Goal: Task Accomplishment & Management: Use online tool/utility

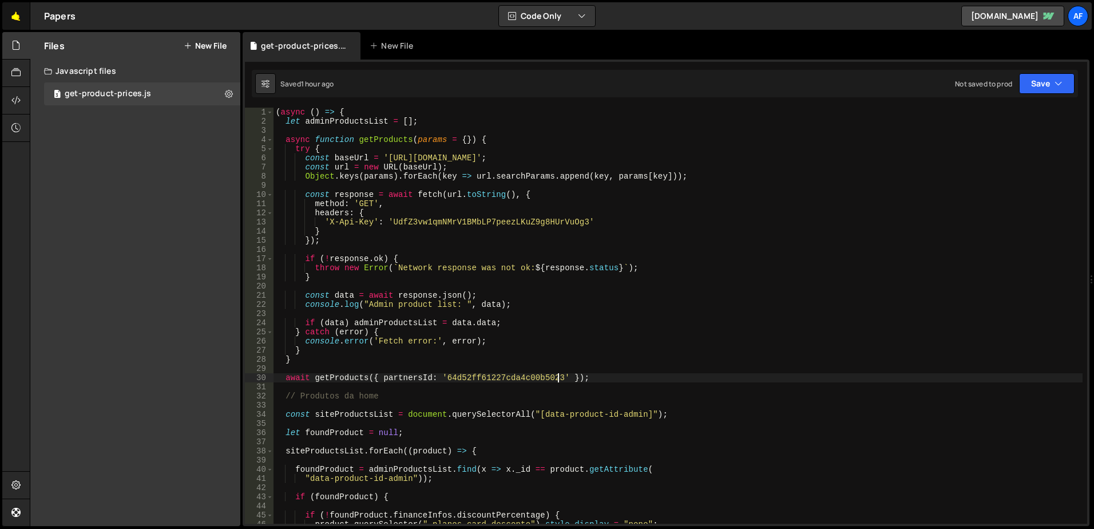
click at [14, 18] on link "🤙" at bounding box center [16, 15] width 28 height 27
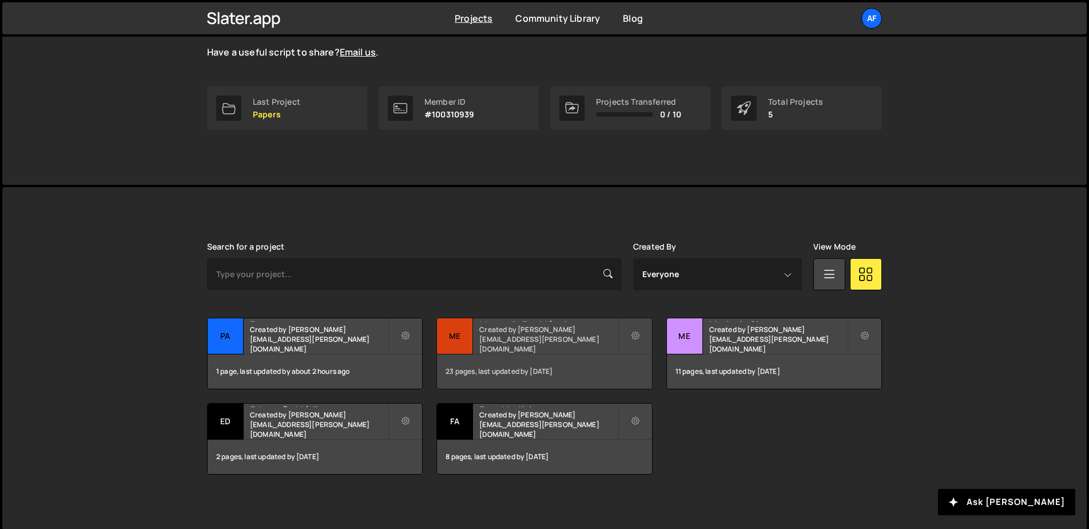
scroll to position [146, 0]
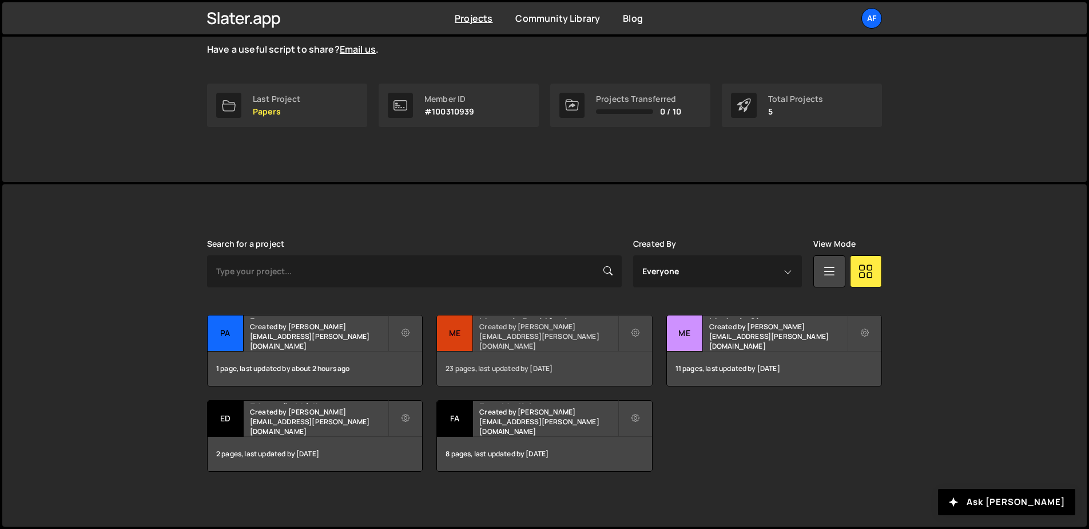
click at [561, 319] on h2 "Mentoria Residência" at bounding box center [548, 316] width 138 height 3
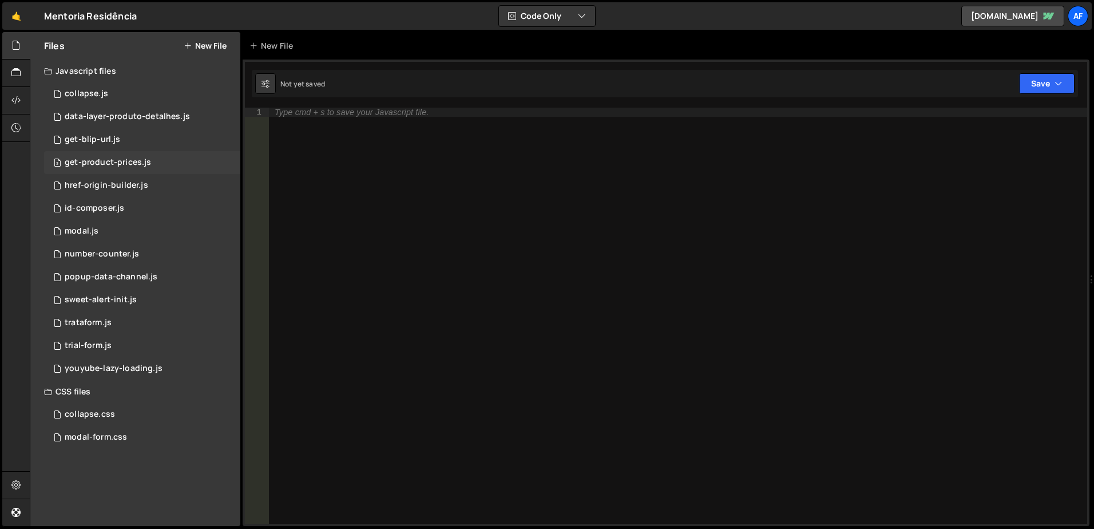
click at [120, 161] on div "get-product-prices.js" at bounding box center [108, 162] width 86 height 10
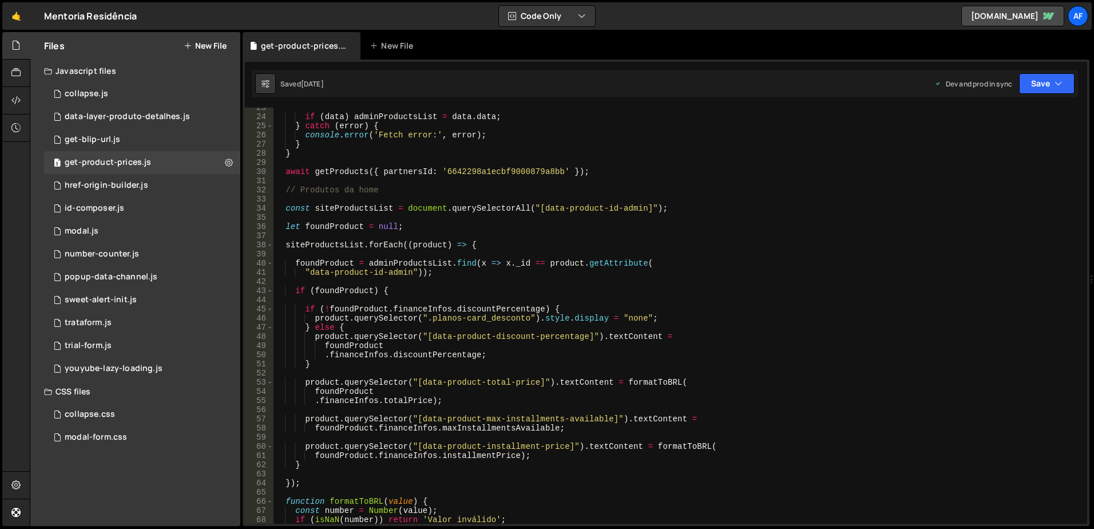
scroll to position [240, 0]
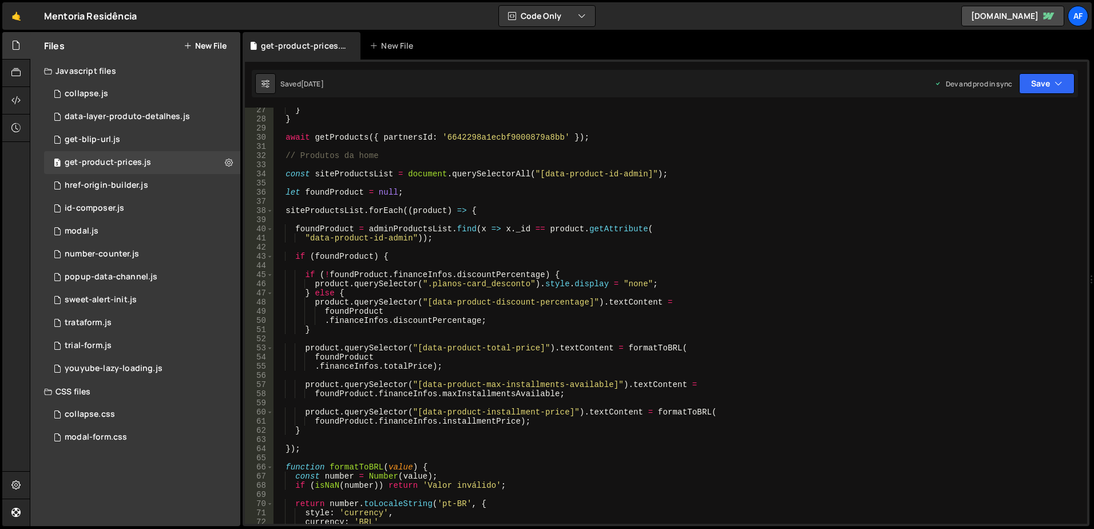
click at [449, 284] on div "} } await getProducts ({ partnersId : '6642298a1ecbf9000879a8bb' }) ; // Produt…" at bounding box center [677, 322] width 809 height 434
drag, startPoint x: 449, startPoint y: 284, endPoint x: 486, endPoint y: 286, distance: 37.2
click at [486, 286] on div "} } await getProducts ({ partnersId : '6642298a1ecbf9000879a8bb' }) ; // Produt…" at bounding box center [677, 322] width 809 height 434
click at [618, 158] on div "} } await getProducts ({ partnersId : '6642298a1ecbf9000879a8bb' }) ; // Produt…" at bounding box center [677, 322] width 809 height 434
click at [1056, 84] on icon "button" at bounding box center [1058, 83] width 8 height 11
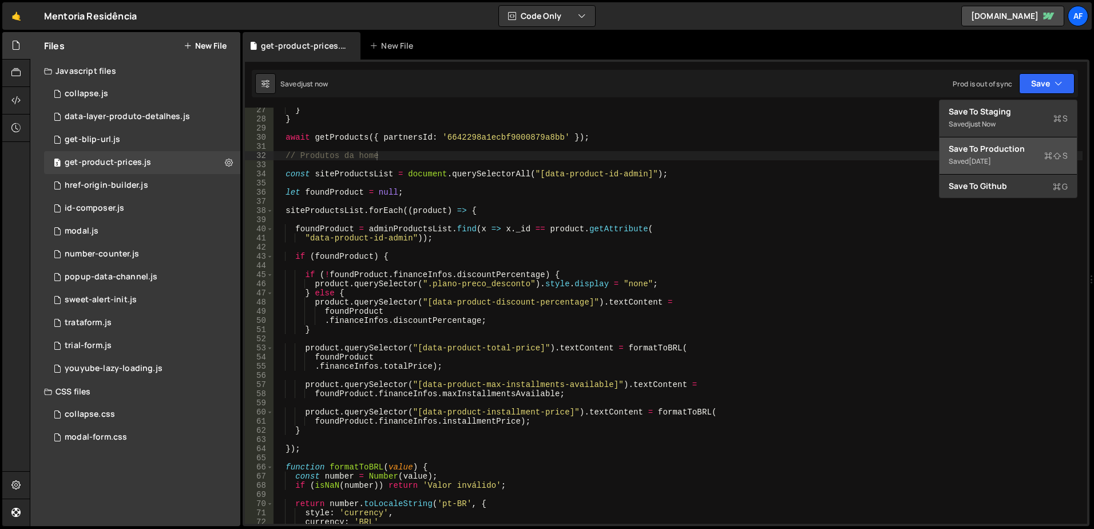
click at [987, 161] on div "4 days ago" at bounding box center [980, 161] width 22 height 10
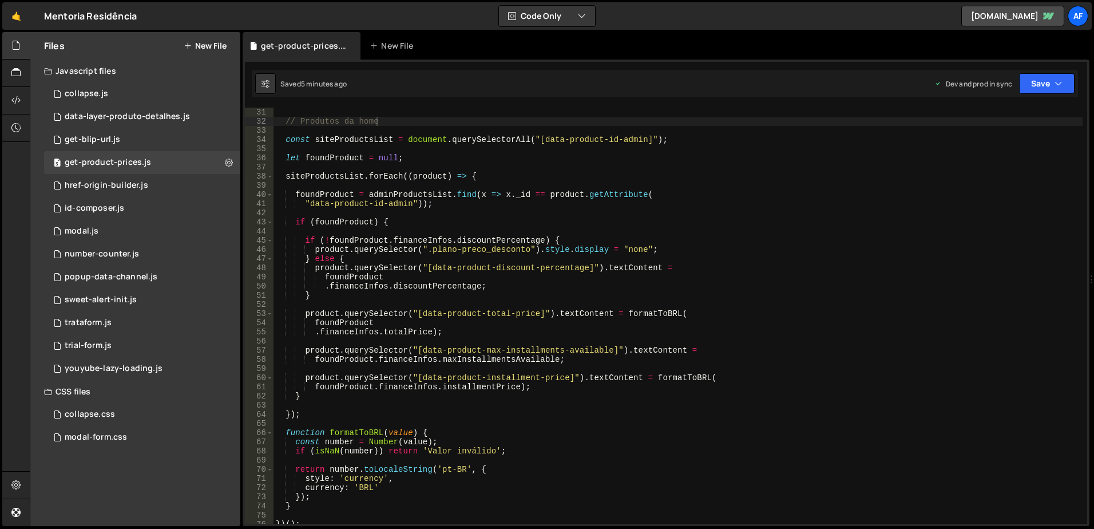
scroll to position [309, 0]
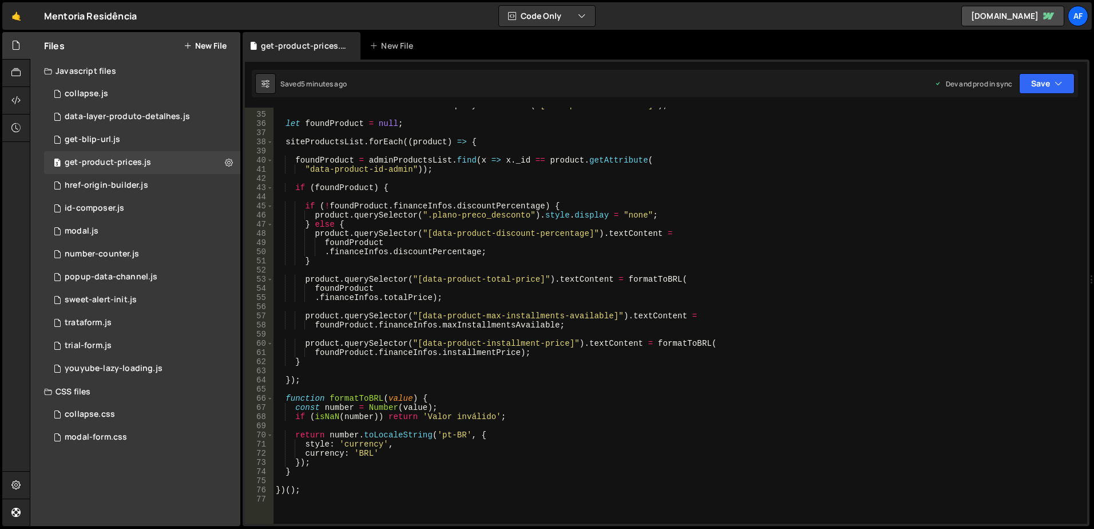
click at [435, 314] on div "const siteProductsList = document . querySelectorAll ( "[data-product-id-admin]…" at bounding box center [677, 318] width 809 height 434
drag, startPoint x: 435, startPoint y: 314, endPoint x: 574, endPoint y: 312, distance: 139.6
click at [574, 312] on div "const siteProductsList = document . querySelectorAll ( "[data-product-id-admin]…" at bounding box center [677, 318] width 809 height 434
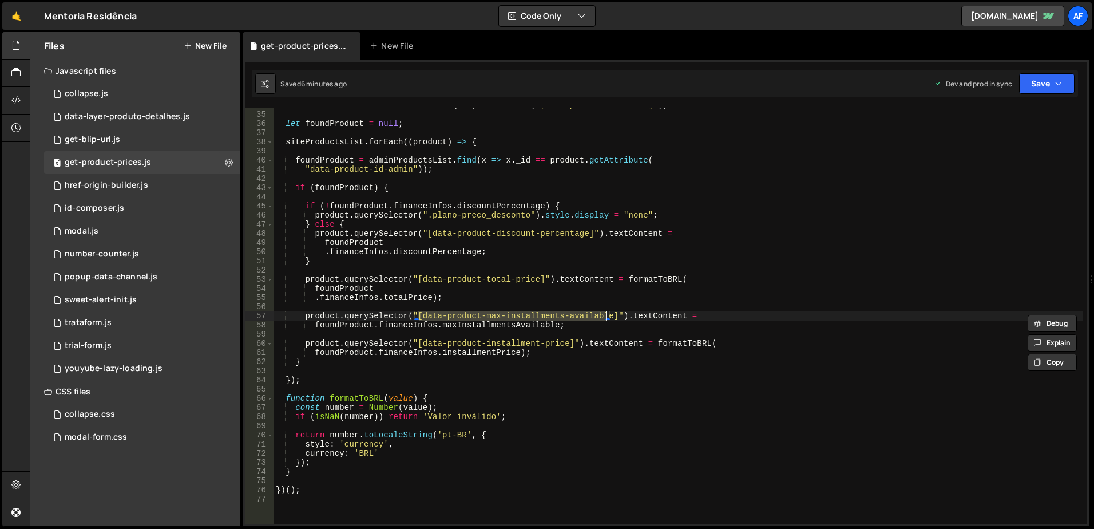
click at [430, 344] on div "const siteProductsList = document . querySelectorAll ( "[data-product-id-admin]…" at bounding box center [677, 318] width 809 height 434
type textarea "product.querySelector("[data-product-installment-price]").textContent = formatT…"
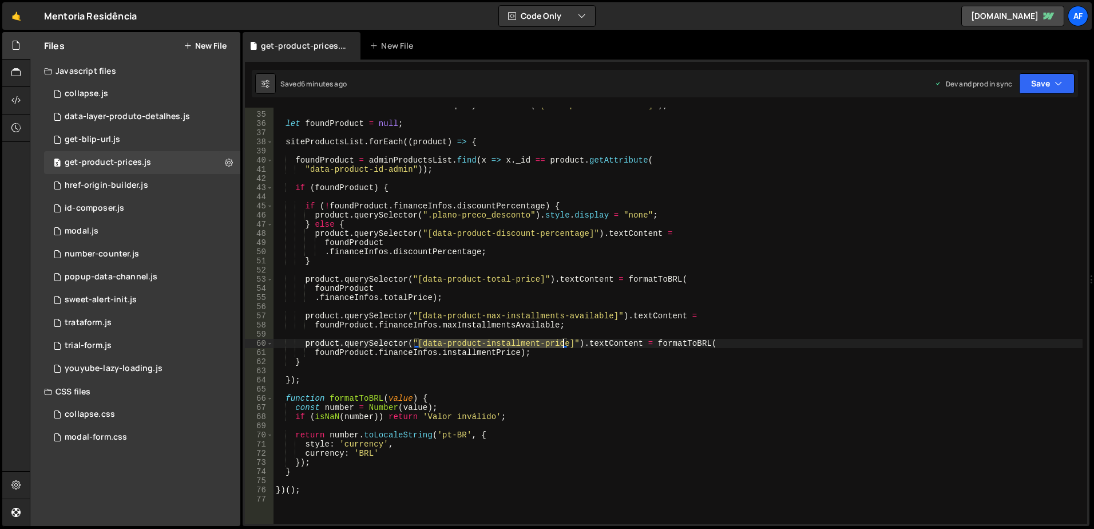
drag, startPoint x: 430, startPoint y: 344, endPoint x: 544, endPoint y: 345, distance: 113.9
click at [544, 345] on div "const siteProductsList = document . querySelectorAll ( "[data-product-id-admin]…" at bounding box center [677, 318] width 809 height 434
click at [26, 15] on link "🤙" at bounding box center [16, 15] width 28 height 27
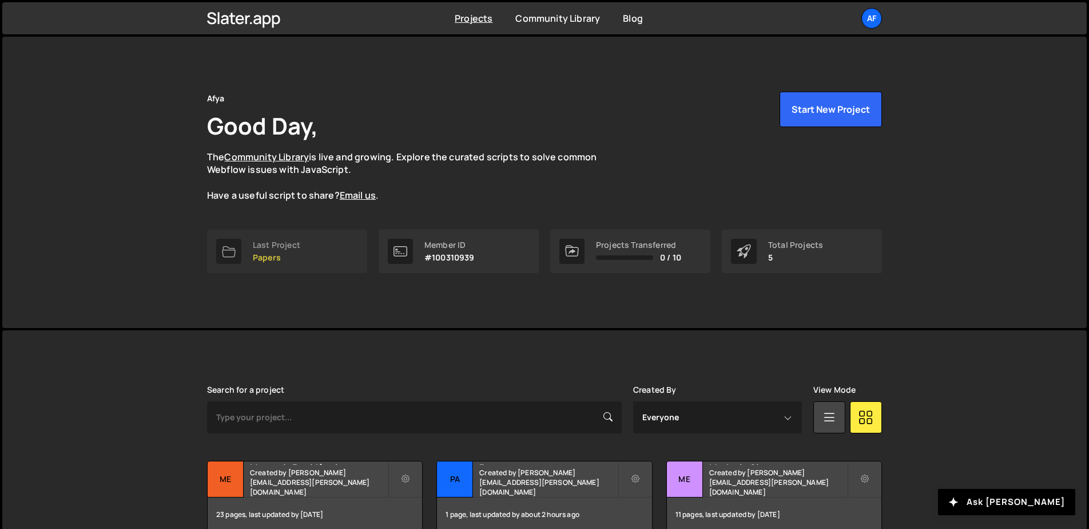
click at [299, 255] on p "Papers" at bounding box center [276, 257] width 47 height 9
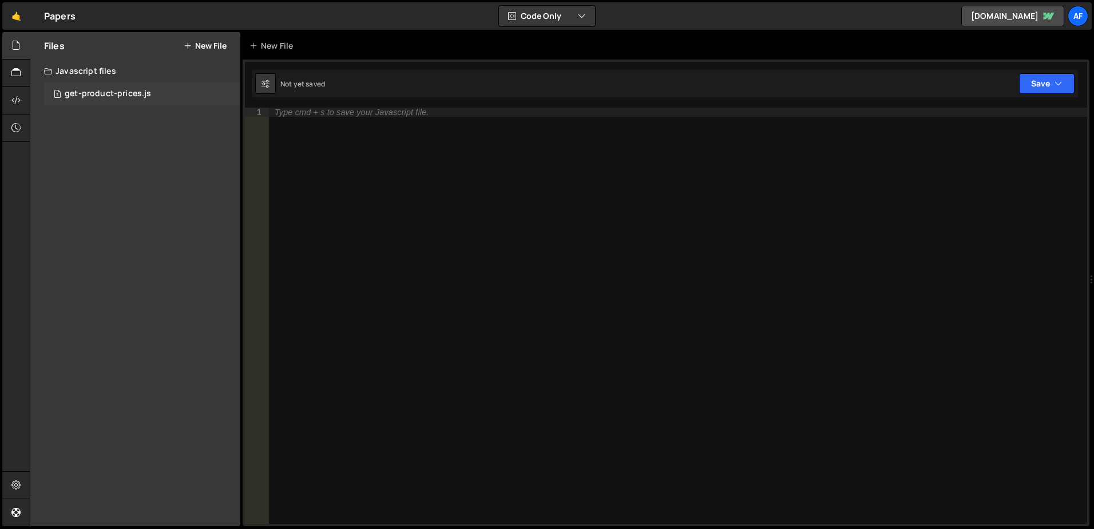
click at [119, 96] on div "get-product-prices.js" at bounding box center [108, 94] width 86 height 10
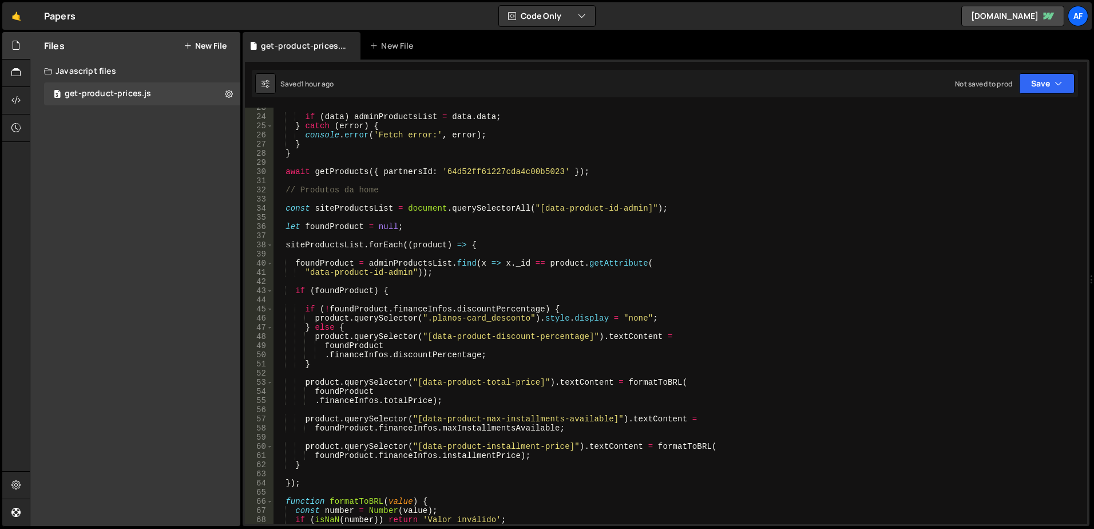
scroll to position [275, 0]
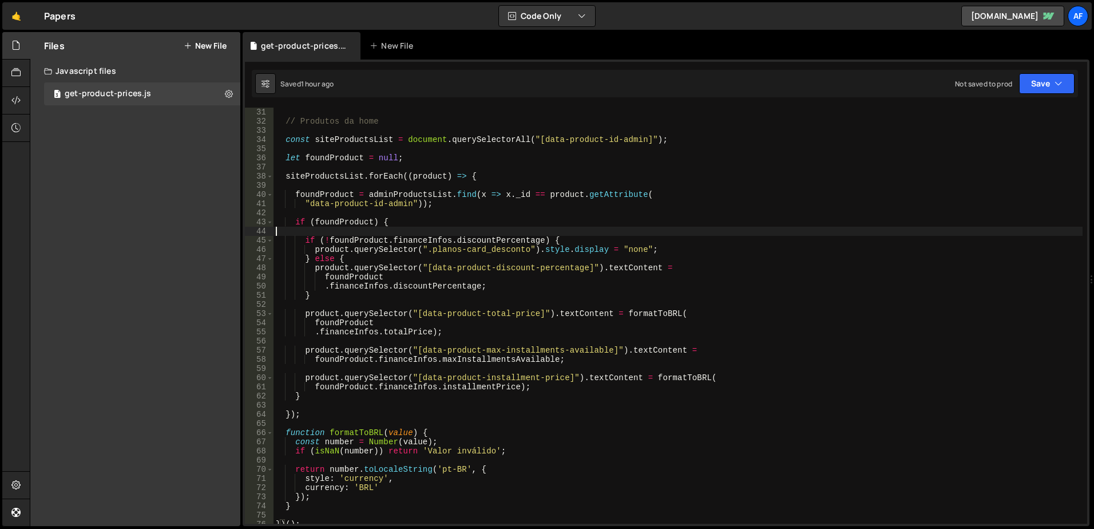
click at [350, 228] on div "// Produtos da home const siteProductsList = document . querySelectorAll ( "[da…" at bounding box center [677, 325] width 809 height 434
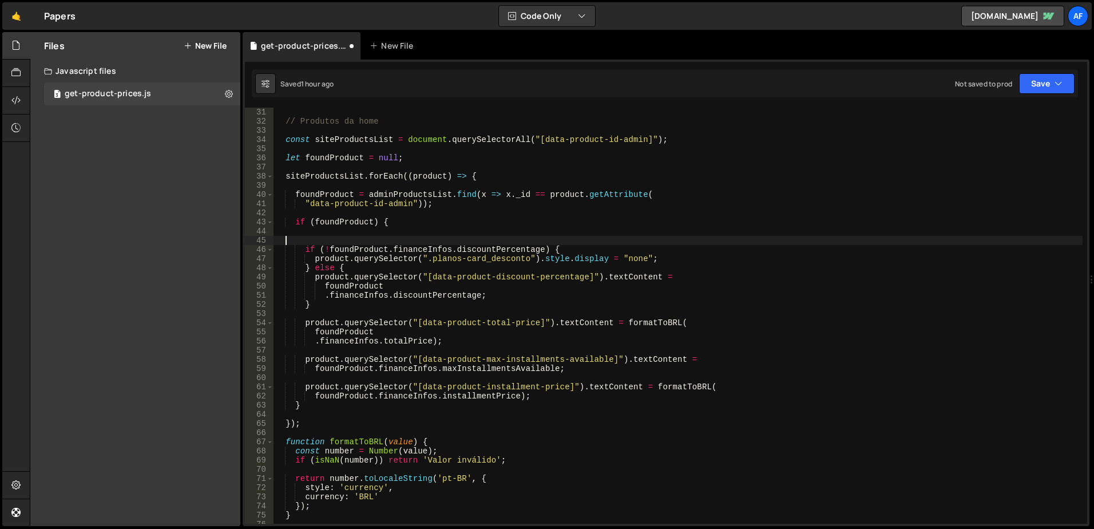
scroll to position [0, 1]
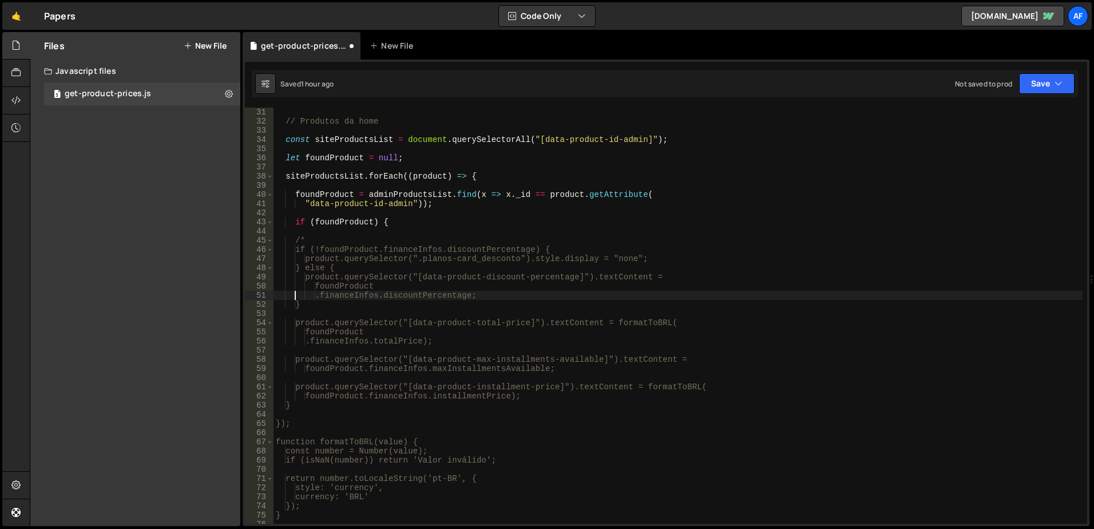
type textarea "}"
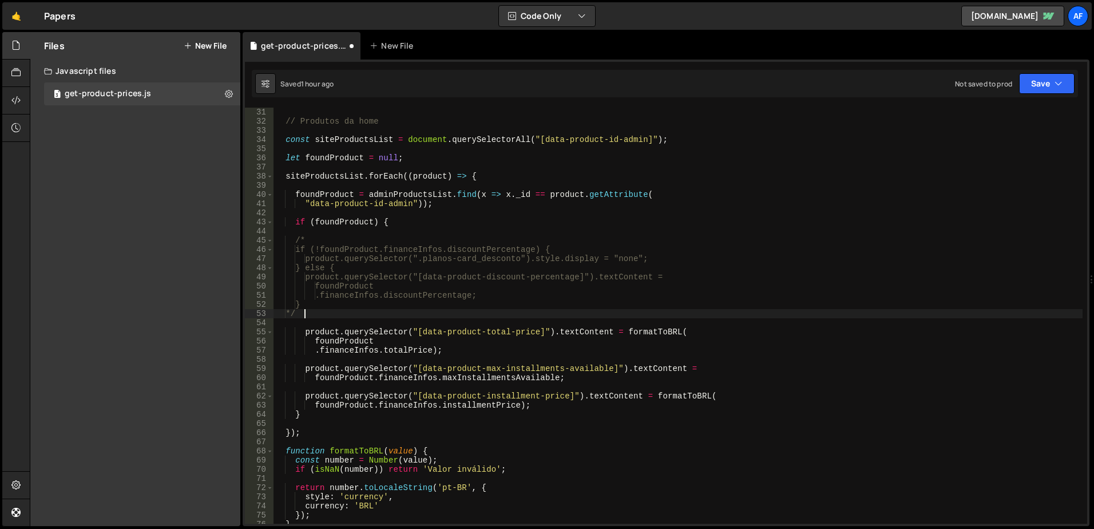
scroll to position [275, 0]
click at [482, 350] on div "// Produtos da home const siteProductsList = document . querySelectorAll ( "[da…" at bounding box center [677, 325] width 809 height 434
type textarea ".financeInfos.totalPrice);"
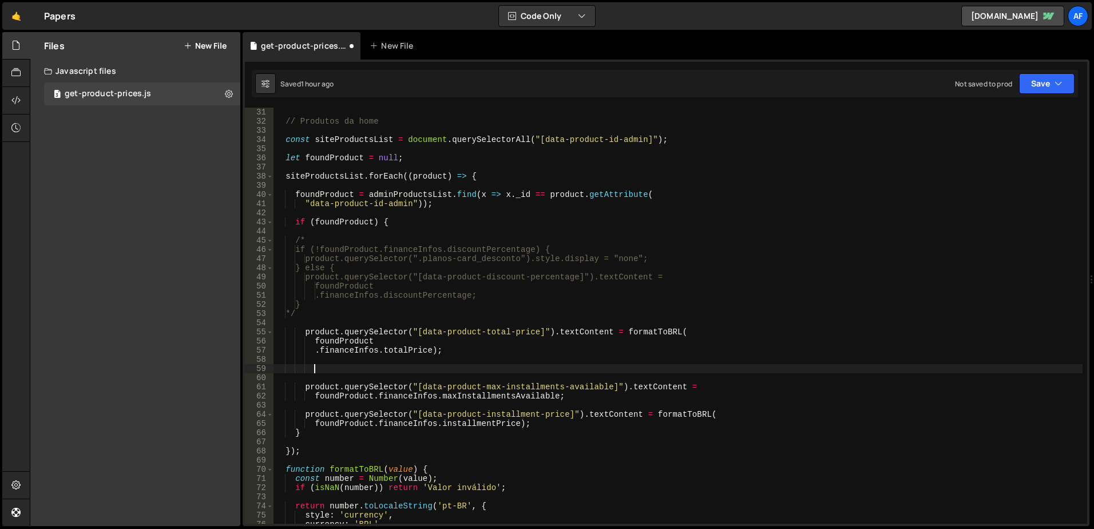
paste textarea "totalPriceWithDiscount"
type textarea "totalPriceWithDiscount"
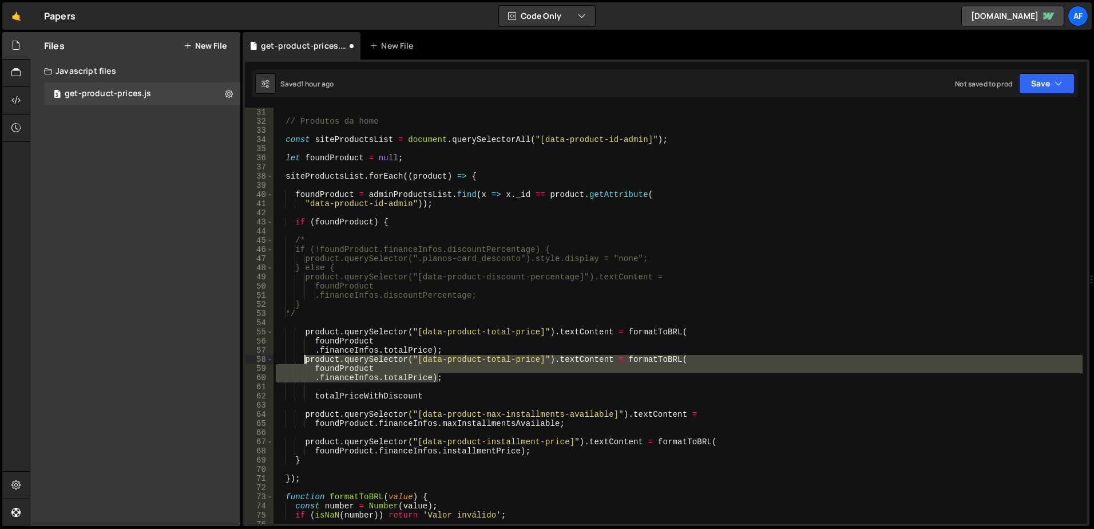
type textarea ".financeInfos.totalPrice);"
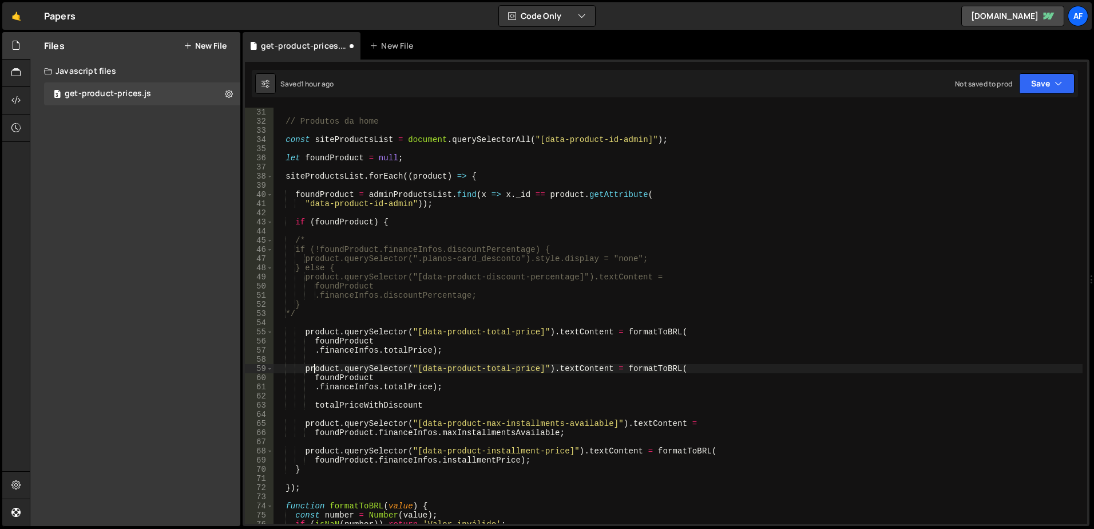
type textarea ".financeInfos.totalPrice);"
type textarea "totalPriceWithDiscount"
paste textarea "WithDiscount"
type textarea ".financeInfos.totalPriceWithDiscount);"
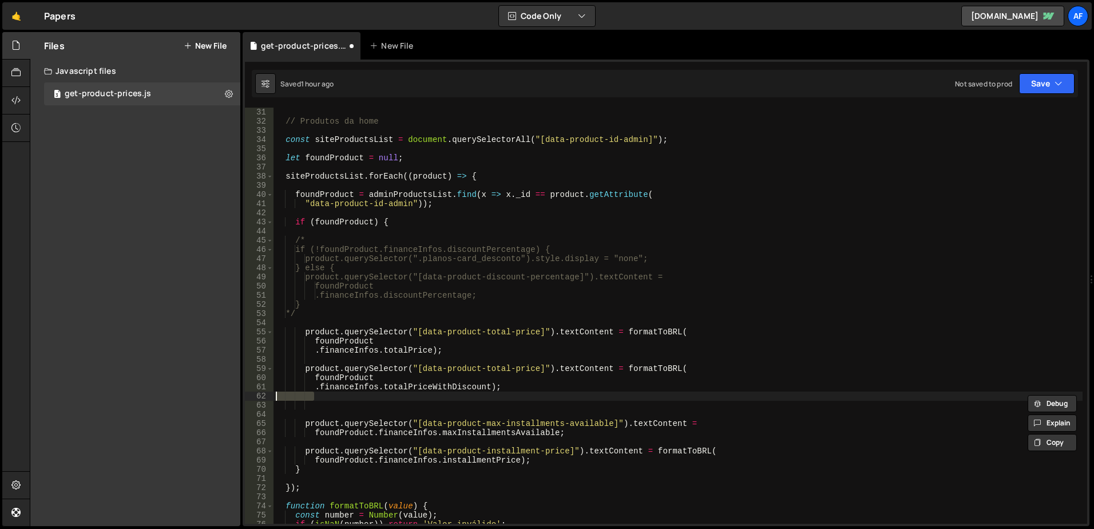
scroll to position [0, 0]
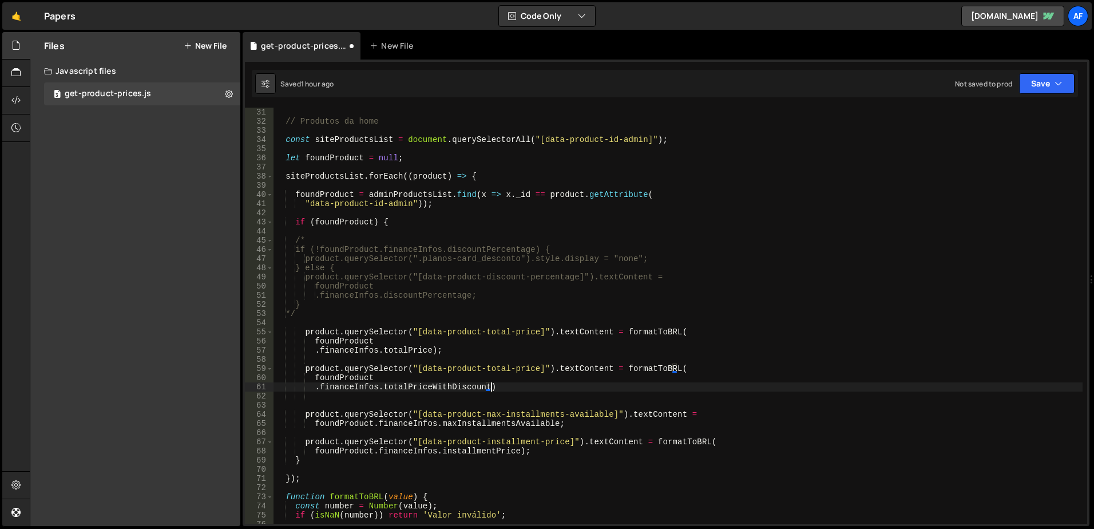
type textarea ".financeInfos.totalPriceWithDiscount);"
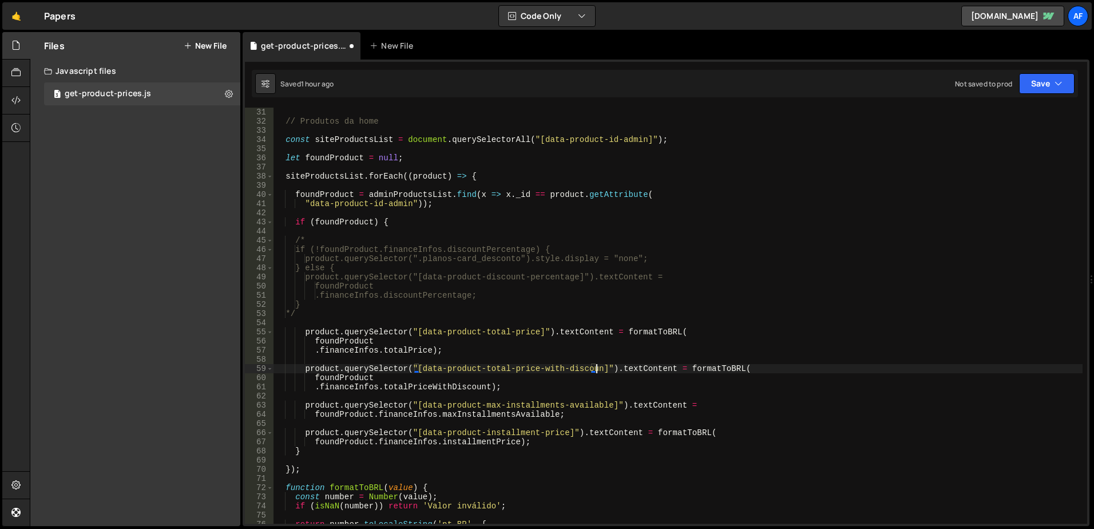
scroll to position [0, 22]
type textarea "product.querySelector("[data-product-total-price-with-discount]").textContent =…"
click at [441, 358] on div "// Produtos da home const siteProductsList = document . querySelectorAll ( "[da…" at bounding box center [677, 325] width 809 height 434
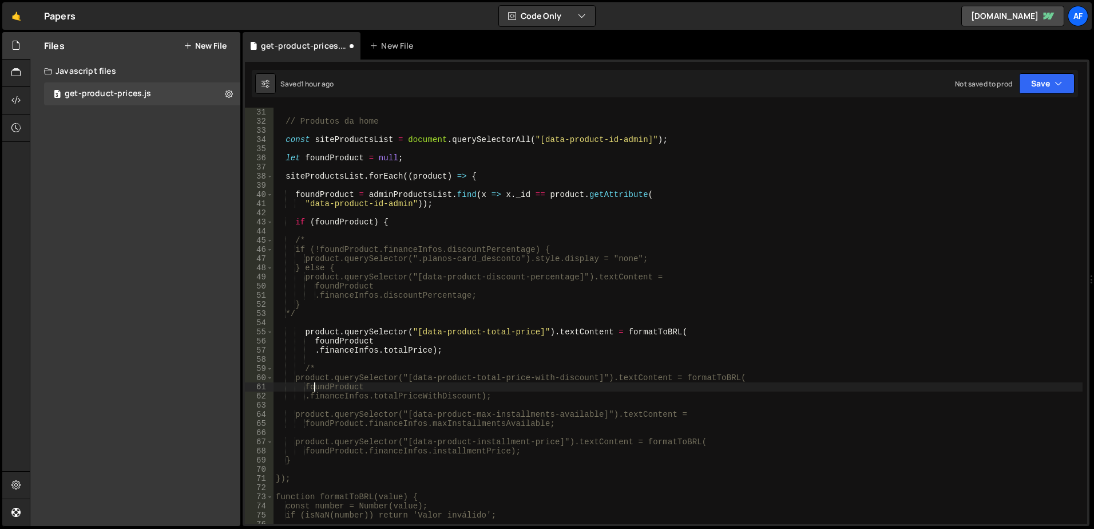
type textarea ".financeInfos.totalPriceWithDiscount);"
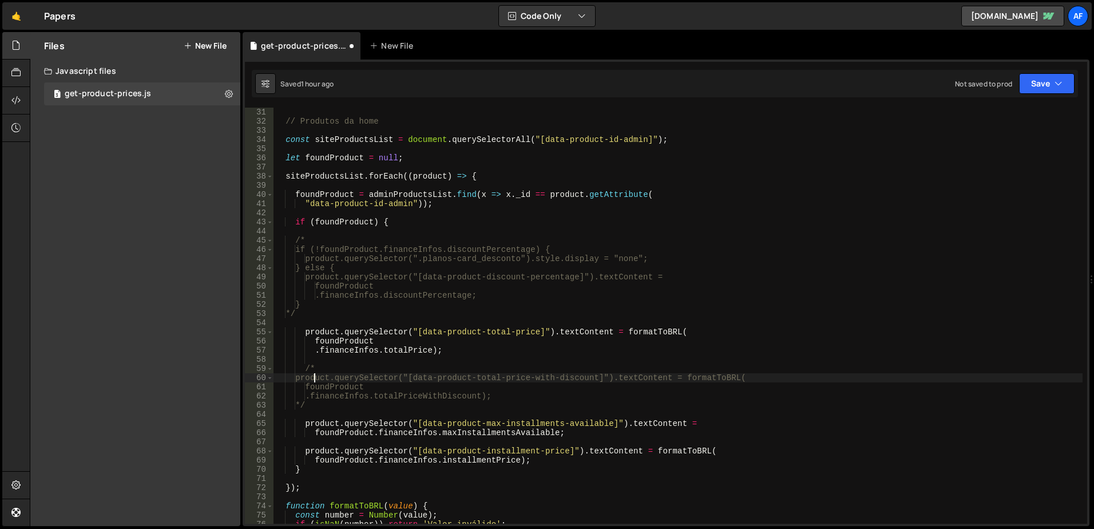
type textarea "/*"
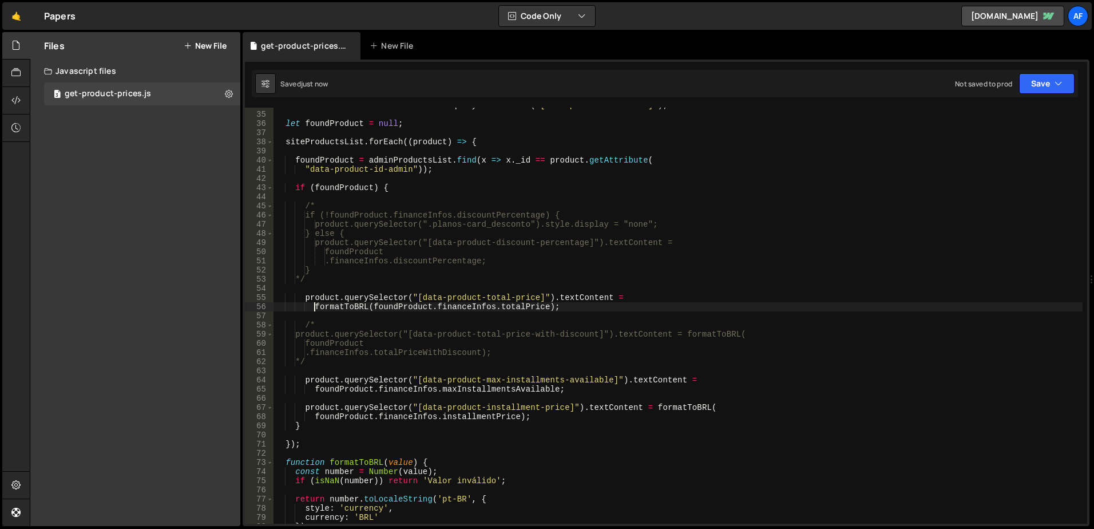
scroll to position [309, 0]
click at [430, 298] on div "const siteProductsList = document . querySelectorAll ( "[data-product-id-admin]…" at bounding box center [677, 318] width 809 height 434
drag, startPoint x: 430, startPoint y: 298, endPoint x: 526, endPoint y: 298, distance: 95.5
click at [526, 298] on div "const siteProductsList = document . querySelectorAll ( "[data-product-id-admin]…" at bounding box center [677, 318] width 809 height 434
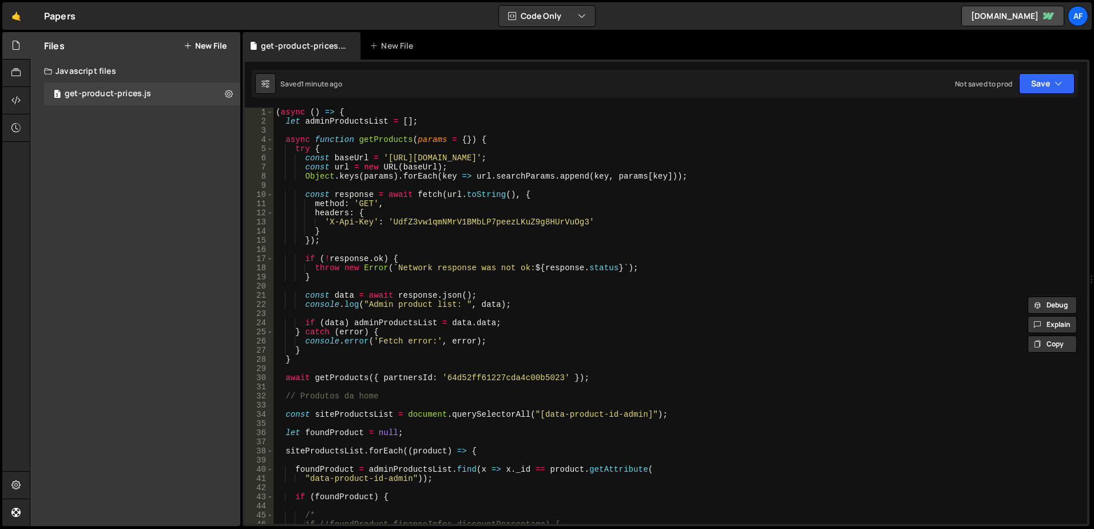
scroll to position [0, 0]
click at [550, 415] on div "( async ( ) => { let adminProductsList = [ ] ; async function getProducts ( par…" at bounding box center [677, 325] width 809 height 434
drag, startPoint x: 550, startPoint y: 415, endPoint x: 622, endPoint y: 411, distance: 72.2
click at [622, 411] on div "( async ( ) => { let adminProductsList = [ ] ; async function getProducts ( par…" at bounding box center [677, 325] width 809 height 434
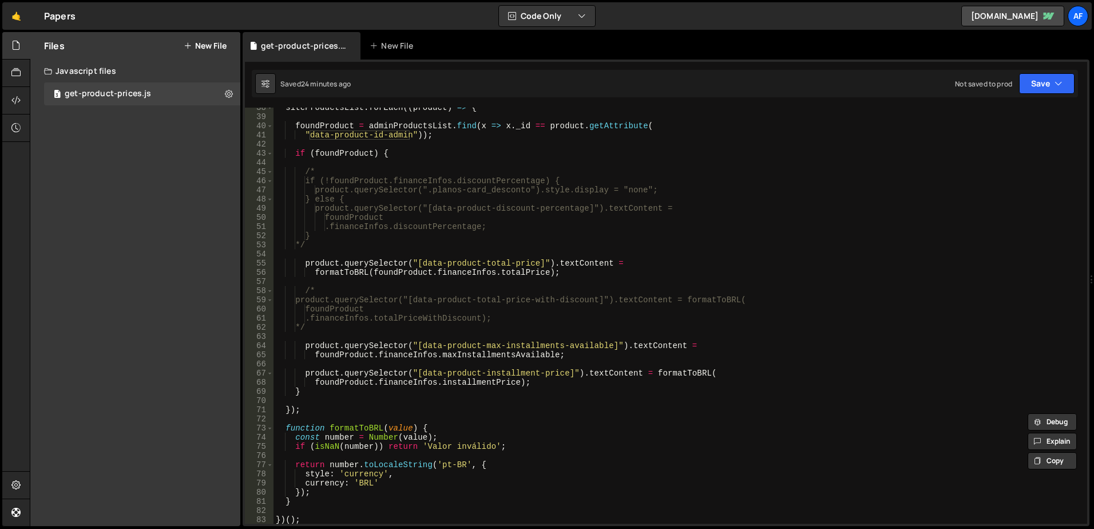
scroll to position [378, 0]
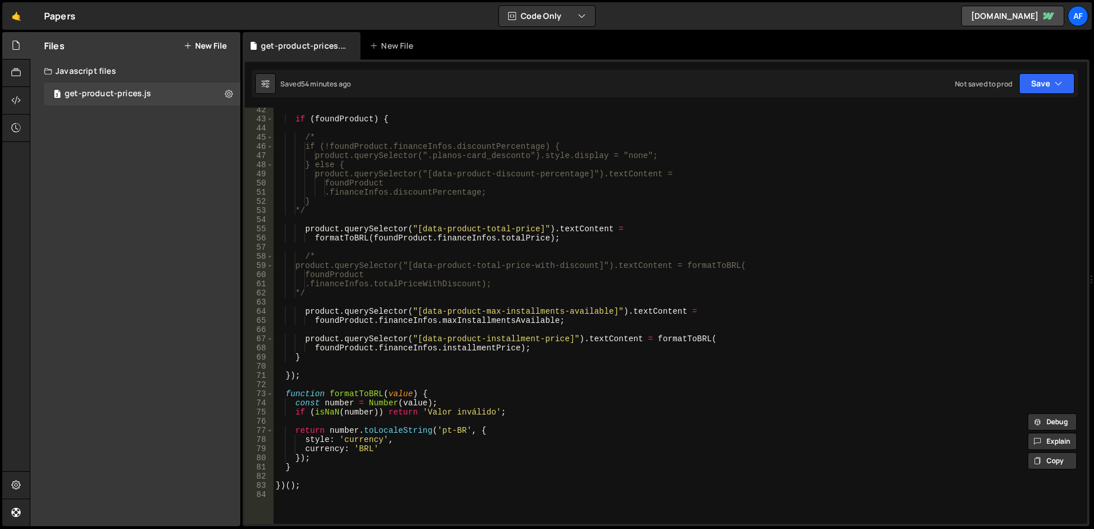
click at [425, 225] on div "if ( foundProduct ) { /* if (!foundProduct.financeInfos.discountPercentage) { p…" at bounding box center [677, 322] width 809 height 434
drag, startPoint x: 425, startPoint y: 225, endPoint x: 518, endPoint y: 233, distance: 93.6
click at [518, 233] on div "if ( foundProduct ) { /* if (!foundProduct.financeInfos.discountPercentage) { p…" at bounding box center [677, 322] width 809 height 434
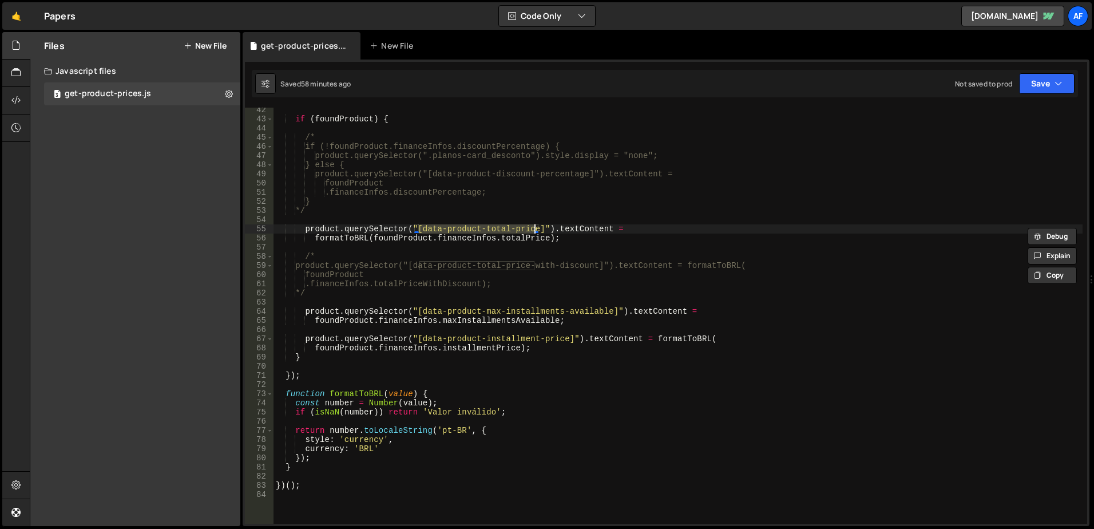
click at [470, 196] on div "if ( foundProduct ) { /* if (!foundProduct.financeInfos.discountPercentage) { p…" at bounding box center [677, 322] width 809 height 434
type textarea ".financeInfos.discountPercentage;"
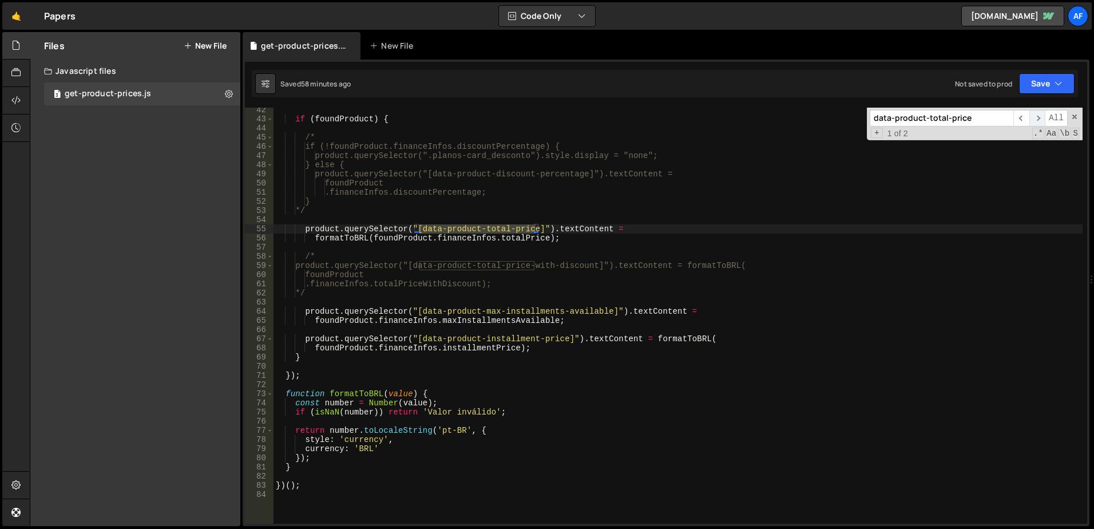
type input "data-product-total-price"
click at [1038, 121] on span "​" at bounding box center [1037, 118] width 16 height 17
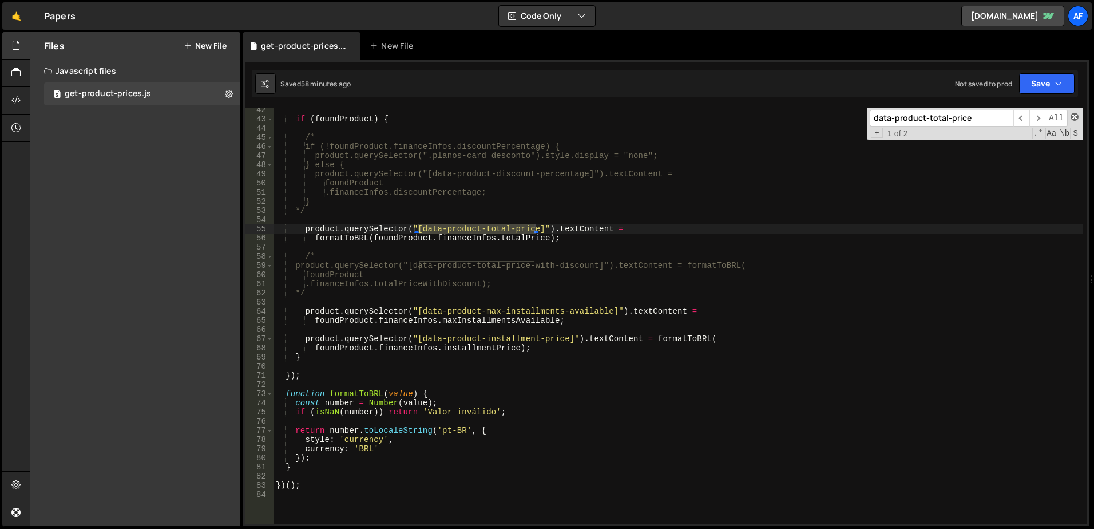
click at [1073, 117] on span at bounding box center [1074, 117] width 8 height 8
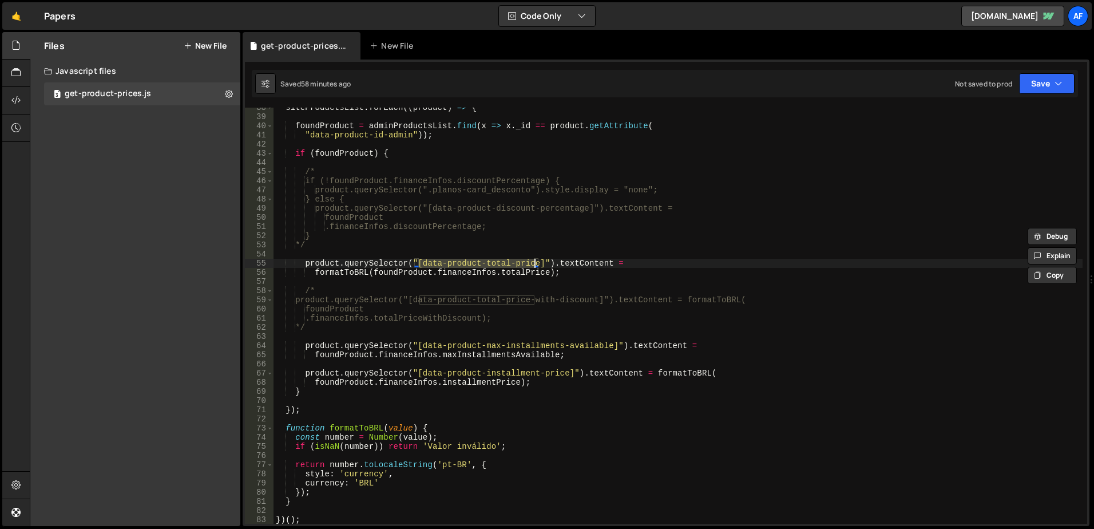
scroll to position [309, 0]
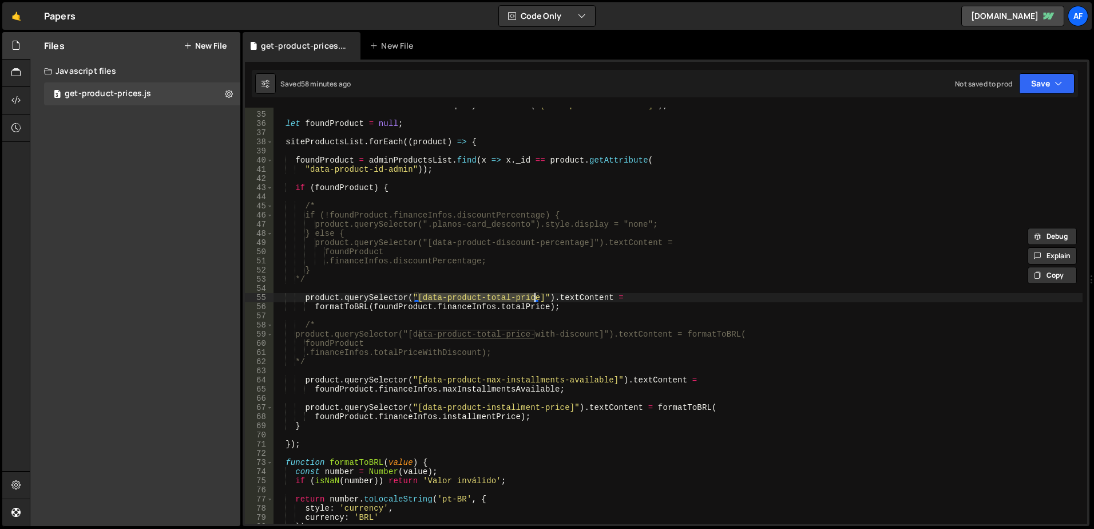
click at [540, 241] on div "const siteProductsList = document . querySelectorAll ( "[data-product-id-admin]…" at bounding box center [677, 318] width 809 height 434
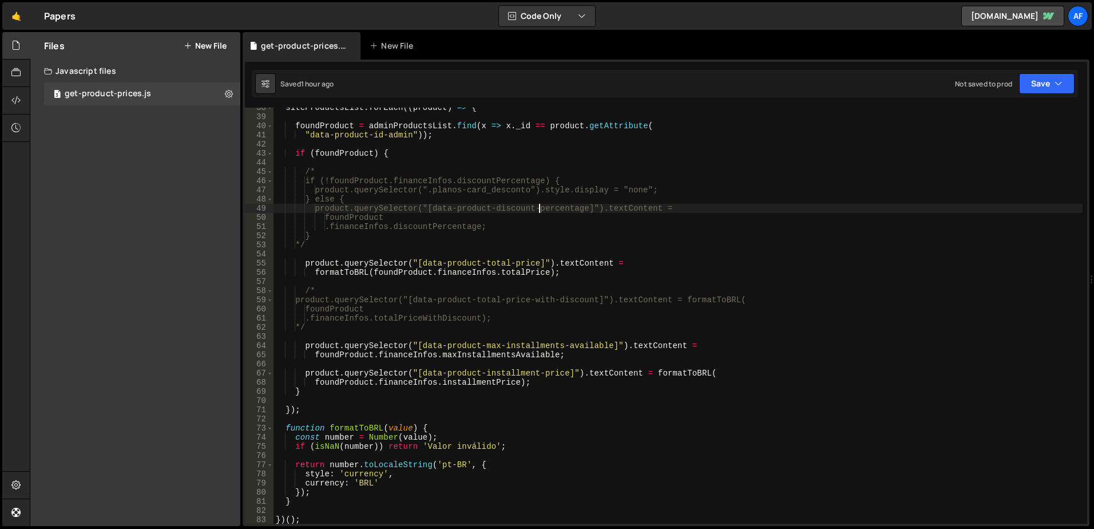
scroll to position [378, 0]
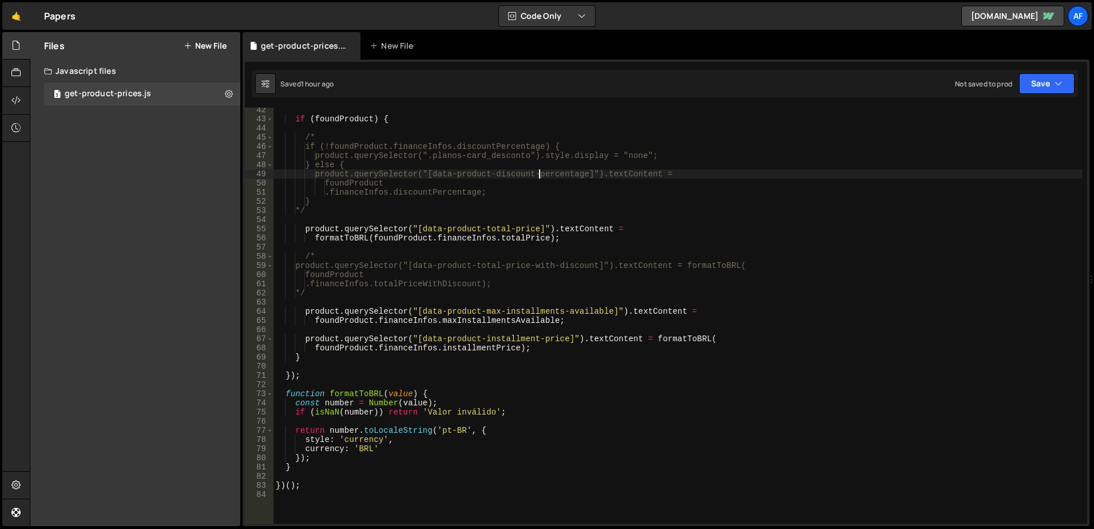
click at [367, 286] on div "if ( foundProduct ) { /* if (!foundProduct.financeInfos.discountPercentage) { p…" at bounding box center [677, 322] width 809 height 434
type textarea "*/"
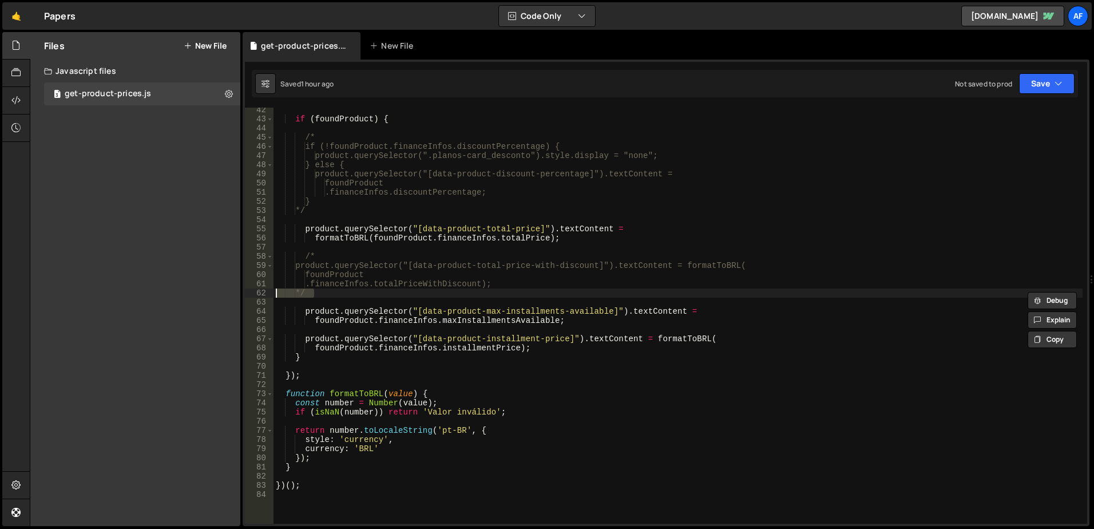
scroll to position [0, 0]
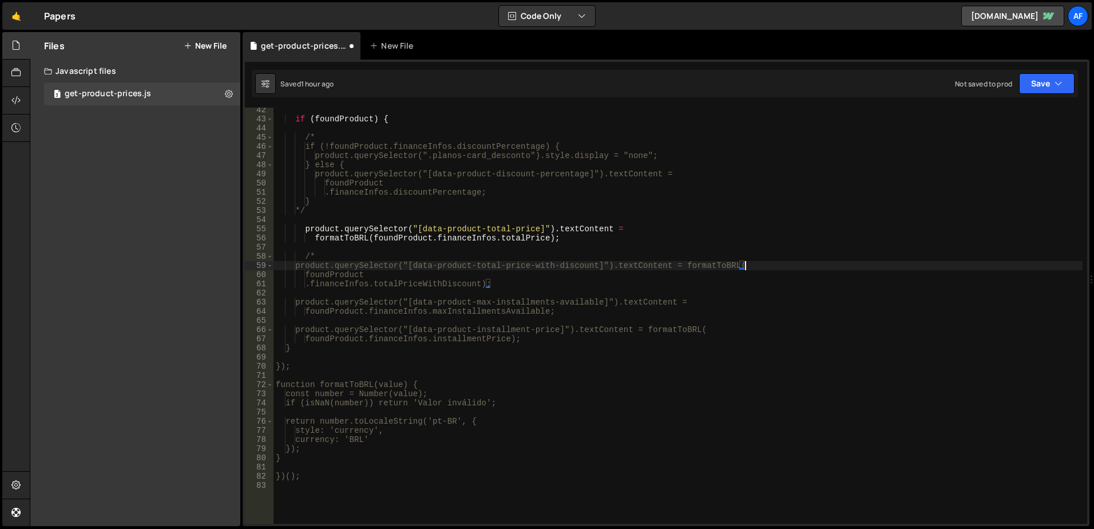
type textarea "/*"
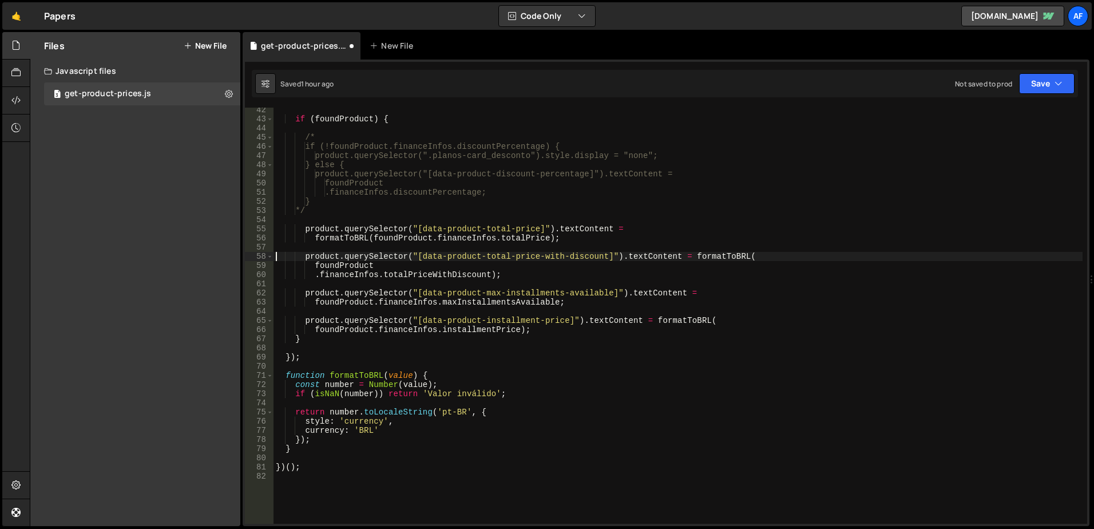
click at [430, 256] on div "if ( foundProduct ) { /* if (!foundProduct.financeInfos.discountPercentage) { p…" at bounding box center [677, 322] width 809 height 434
drag, startPoint x: 430, startPoint y: 256, endPoint x: 596, endPoint y: 253, distance: 165.9
click at [596, 253] on div "if ( foundProduct ) { /* if (!foundProduct.financeInfos.discountPercentage) { p…" at bounding box center [677, 322] width 809 height 434
click at [465, 328] on div "if ( foundProduct ) { /* if (!foundProduct.financeInfos.discountPercentage) { p…" at bounding box center [677, 322] width 809 height 434
click at [617, 237] on div "if ( foundProduct ) { /* if (!foundProduct.financeInfos.discountPercentage) { p…" at bounding box center [677, 322] width 809 height 434
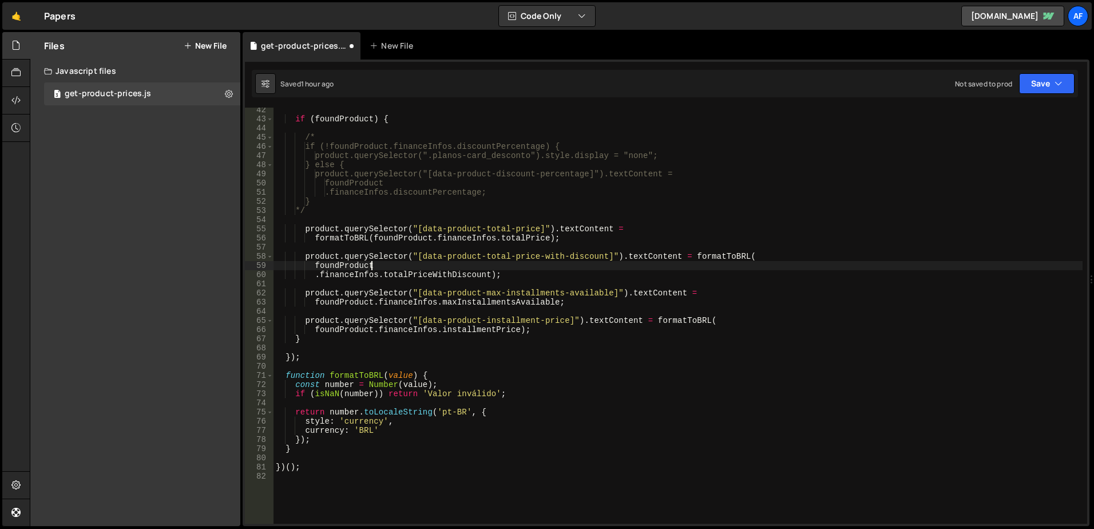
click at [690, 261] on div "if ( foundProduct ) { /* if (!foundProduct.financeInfos.discountPercentage) { p…" at bounding box center [677, 322] width 809 height 434
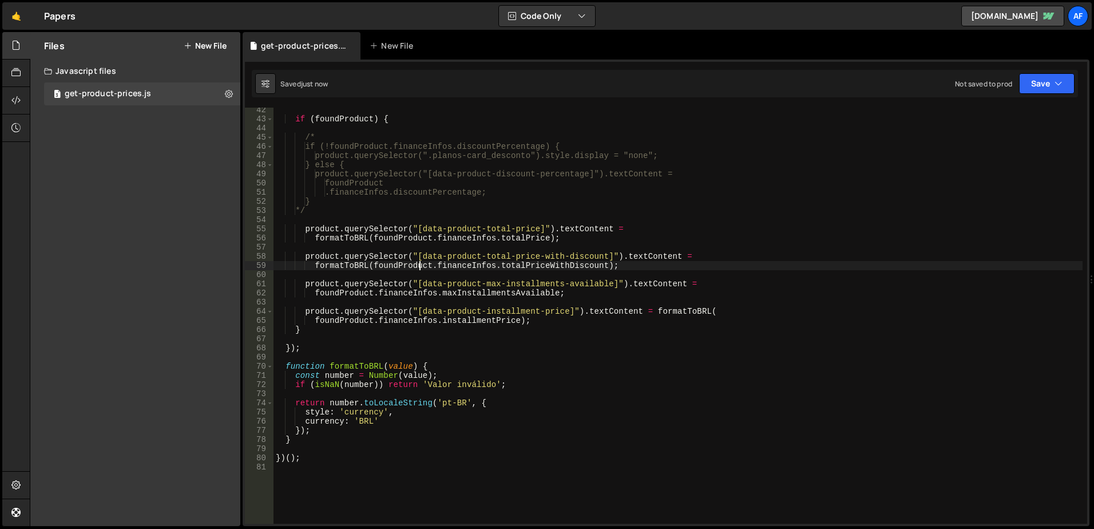
type textarea "formatToBRL(foundProduct.financeInfos.totalPriceWithDiscount);"
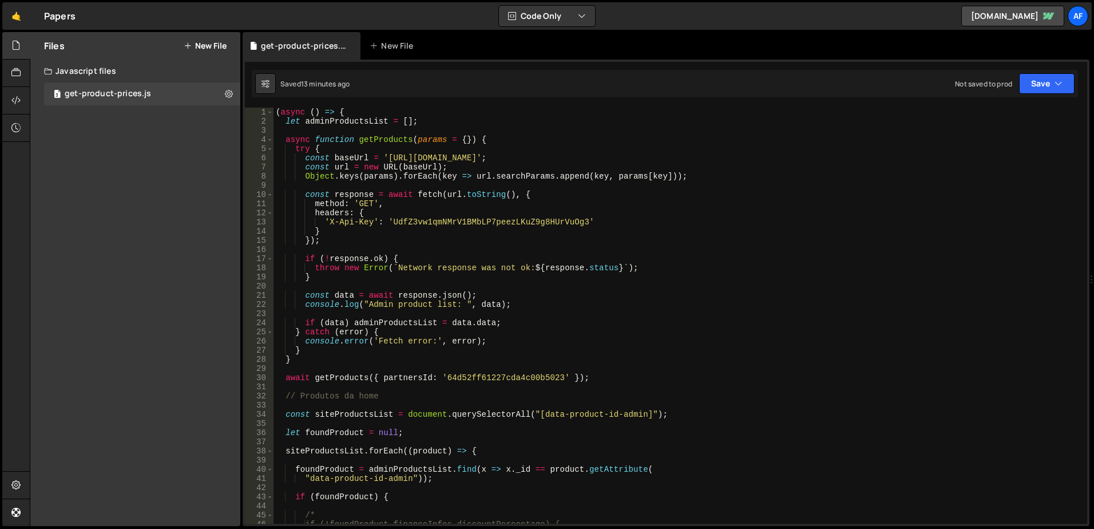
scroll to position [0, 0]
click at [18, 16] on link "🤙" at bounding box center [16, 15] width 28 height 27
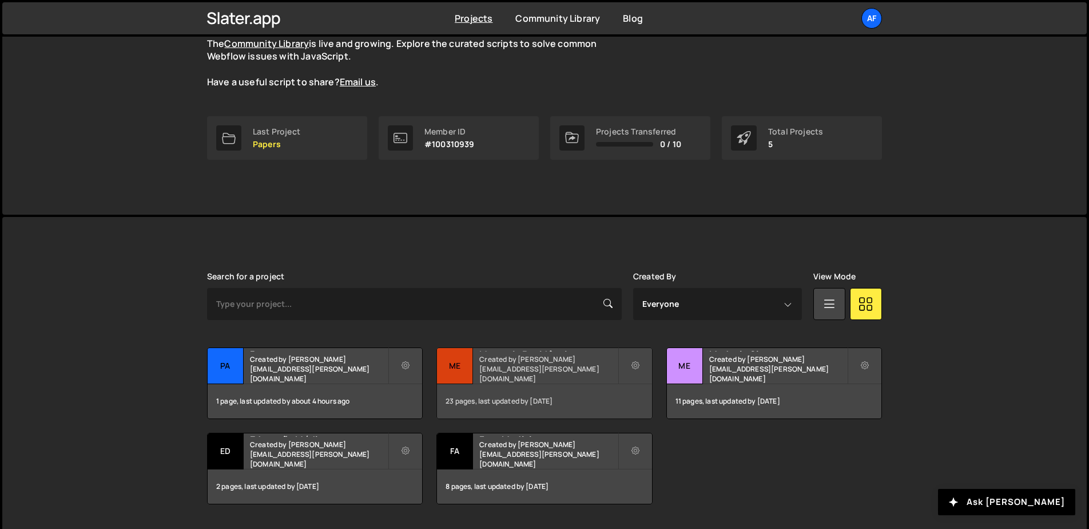
scroll to position [114, 0]
click at [544, 350] on h2 "Mentoria Residência" at bounding box center [548, 348] width 138 height 3
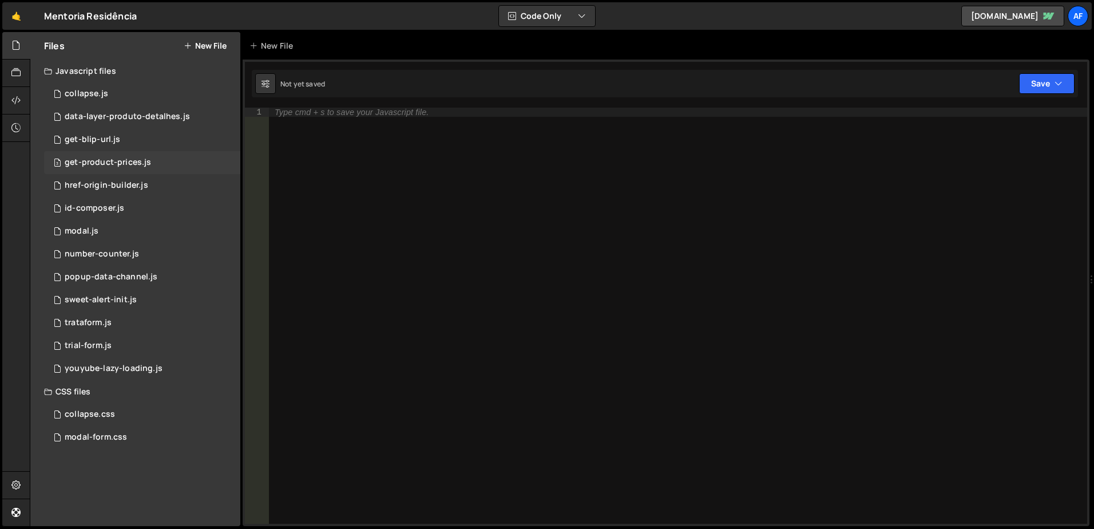
click at [114, 161] on div "get-product-prices.js" at bounding box center [108, 162] width 86 height 10
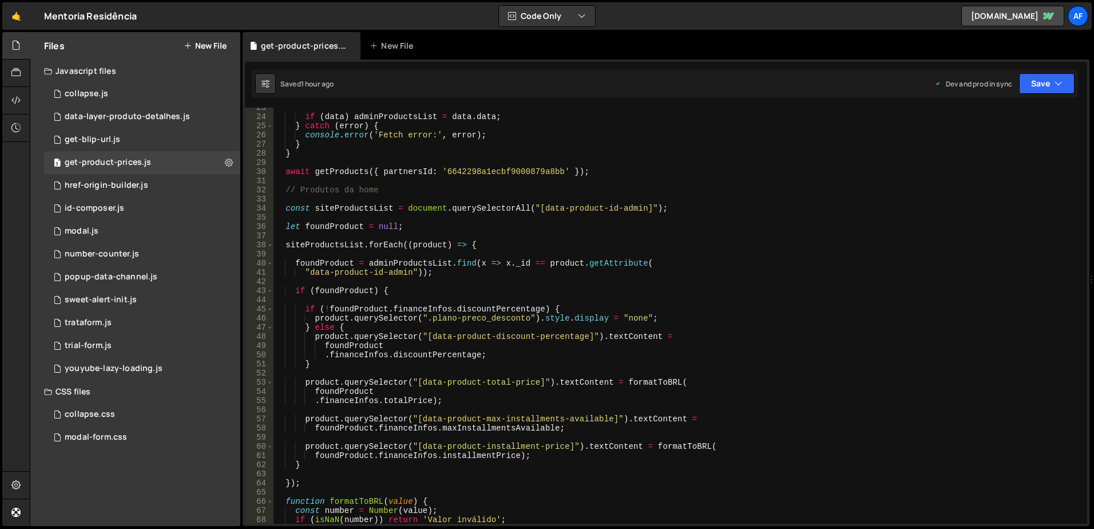
scroll to position [206, 0]
click at [445, 318] on div "if ( data ) adminProductsList = data . data ; } catch ( error ) { console . err…" at bounding box center [677, 320] width 809 height 434
drag, startPoint x: 445, startPoint y: 318, endPoint x: 491, endPoint y: 315, distance: 46.4
click at [491, 315] on div "if ( data ) adminProductsList = data . data ; } catch ( error ) { console . err…" at bounding box center [677, 320] width 809 height 434
click at [622, 288] on div "if ( data ) adminProductsList = data . data ; } catch ( error ) { console . err…" at bounding box center [677, 320] width 809 height 434
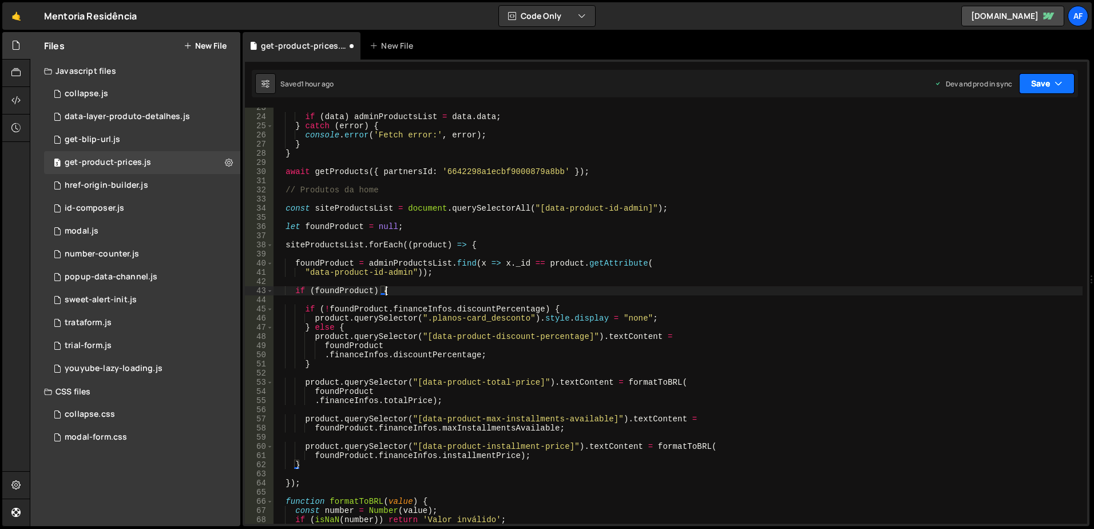
click at [1045, 89] on button "Save" at bounding box center [1046, 83] width 55 height 21
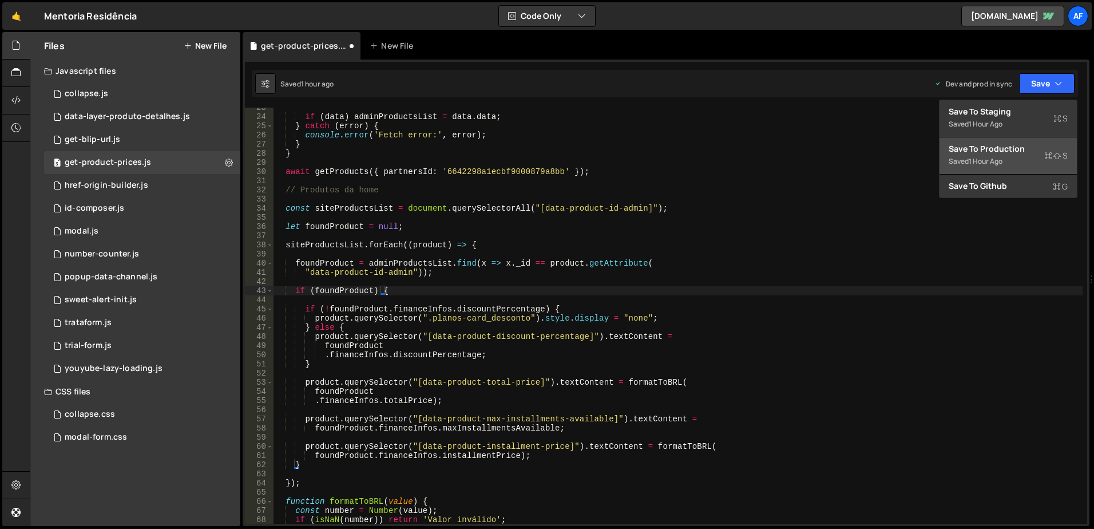
click at [975, 156] on div "1 hour ago" at bounding box center [986, 161] width 34 height 10
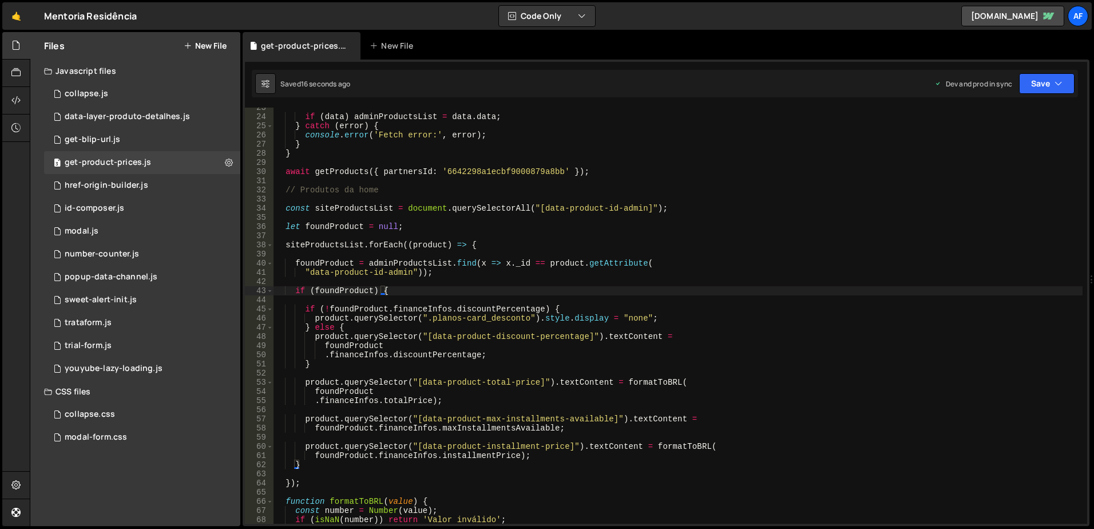
type textarea "product.querySelector(".planos-card_desconto").style.display = "none";"
click at [448, 319] on div "if ( data ) adminProductsList = data . data ; } catch ( error ) { console . err…" at bounding box center [677, 320] width 809 height 434
drag, startPoint x: 448, startPoint y: 319, endPoint x: 485, endPoint y: 317, distance: 37.3
click at [485, 317] on div "if ( data ) adminProductsList = data . data ; } catch ( error ) { console . err…" at bounding box center [677, 320] width 809 height 434
